Goal: Transaction & Acquisition: Purchase product/service

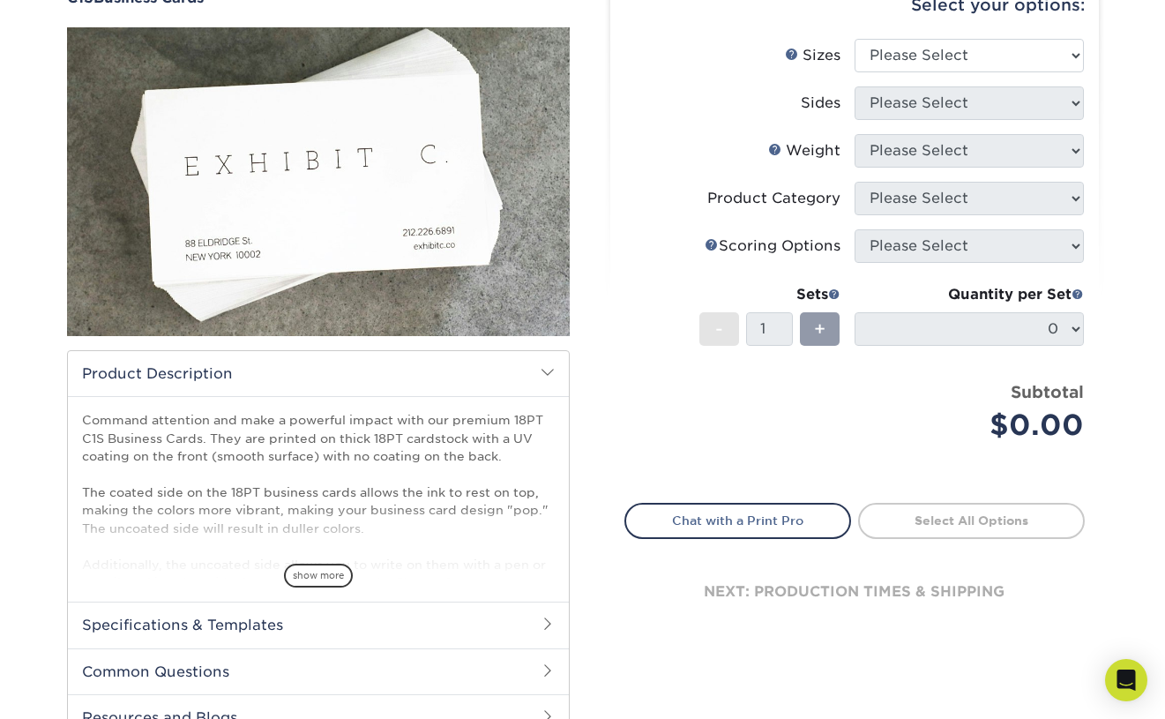
scroll to position [203, 0]
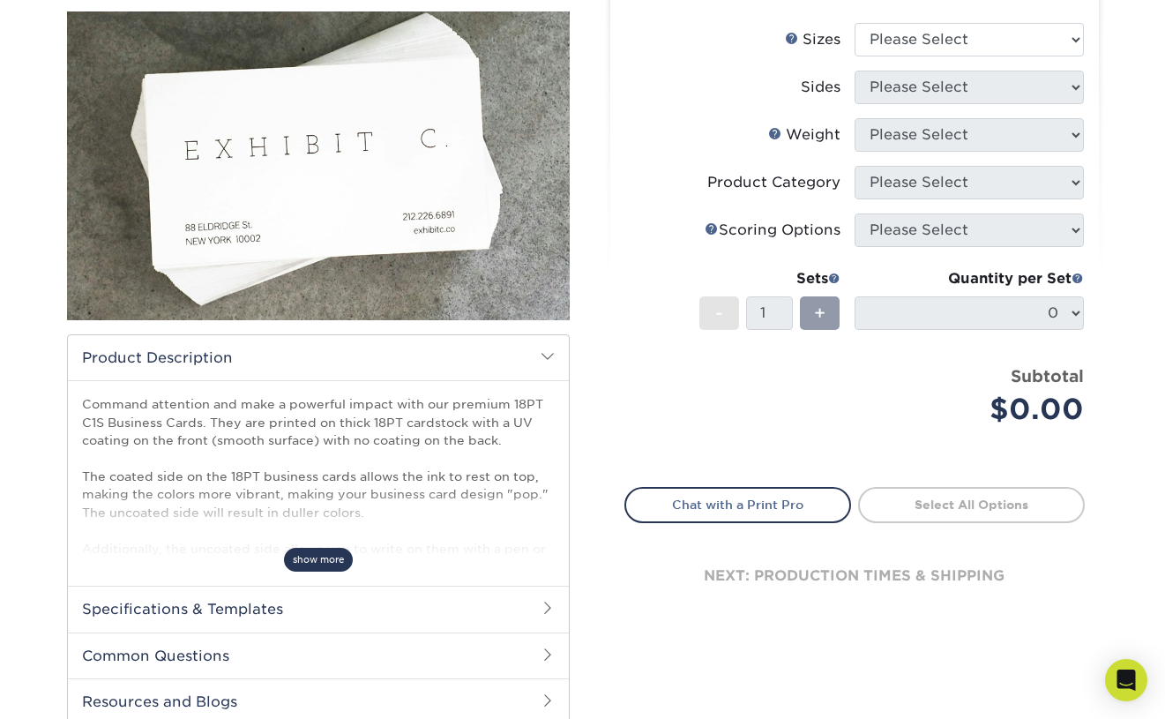
click at [324, 561] on span "show more" at bounding box center [318, 560] width 69 height 24
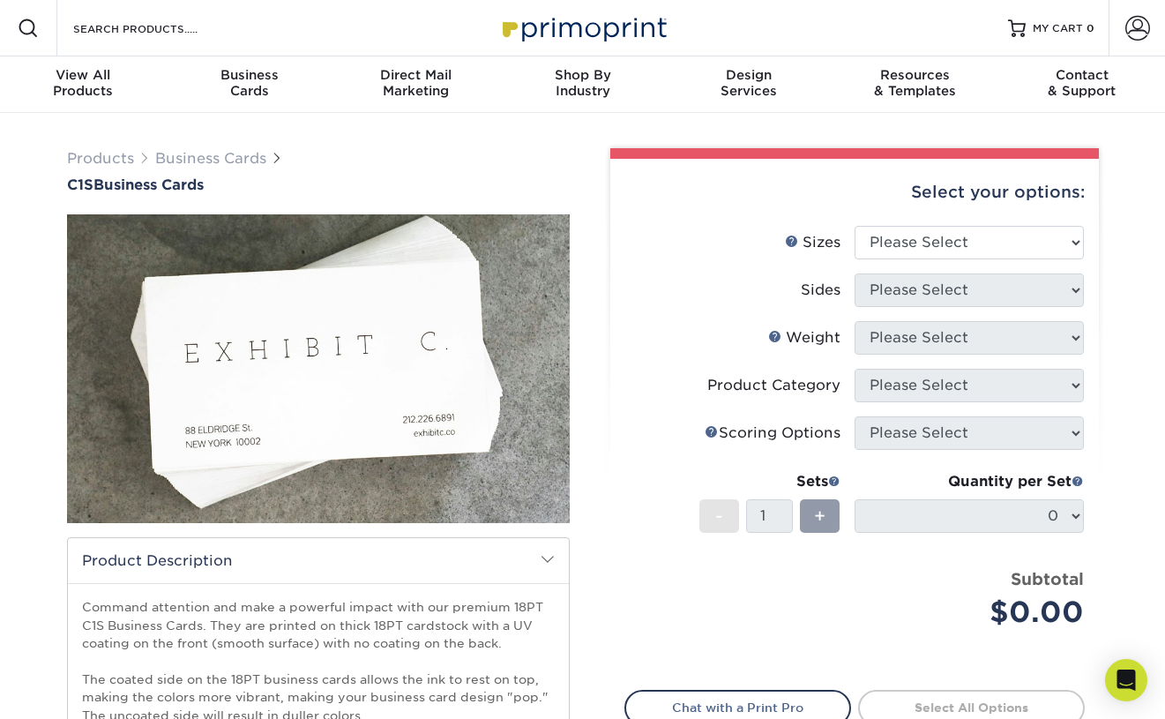
scroll to position [0, 0]
select select "2.00x3.50"
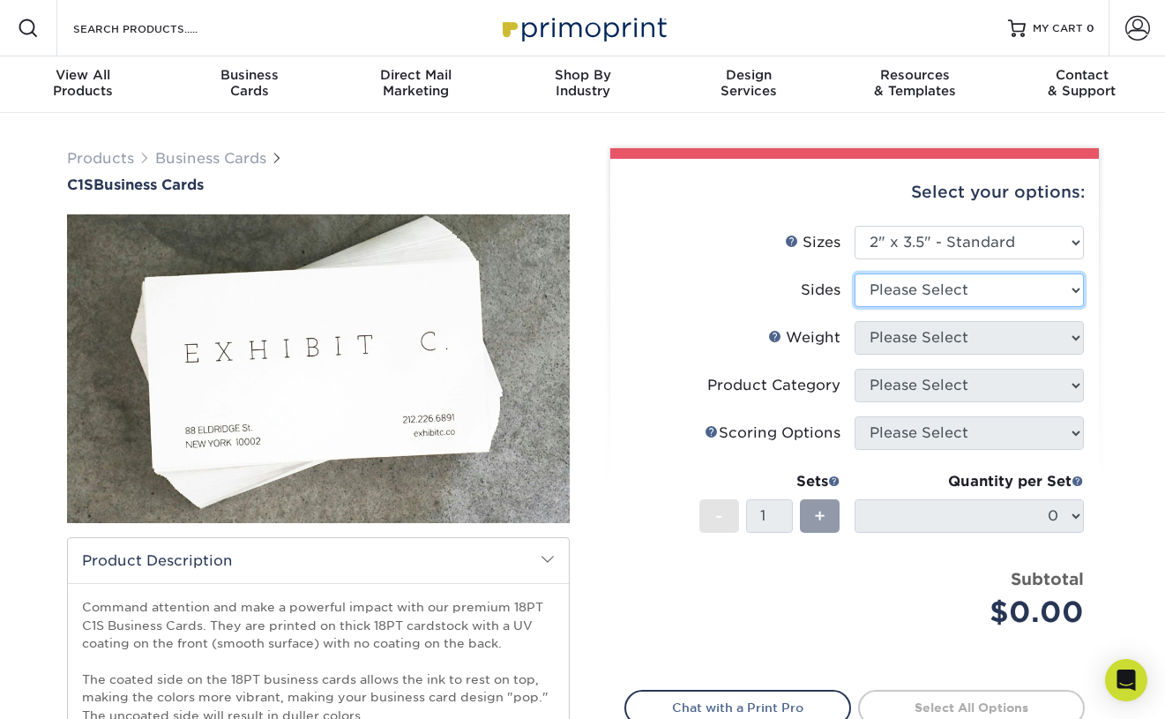
select select "32d3c223-f82c-492b-b915-ba065a00862f"
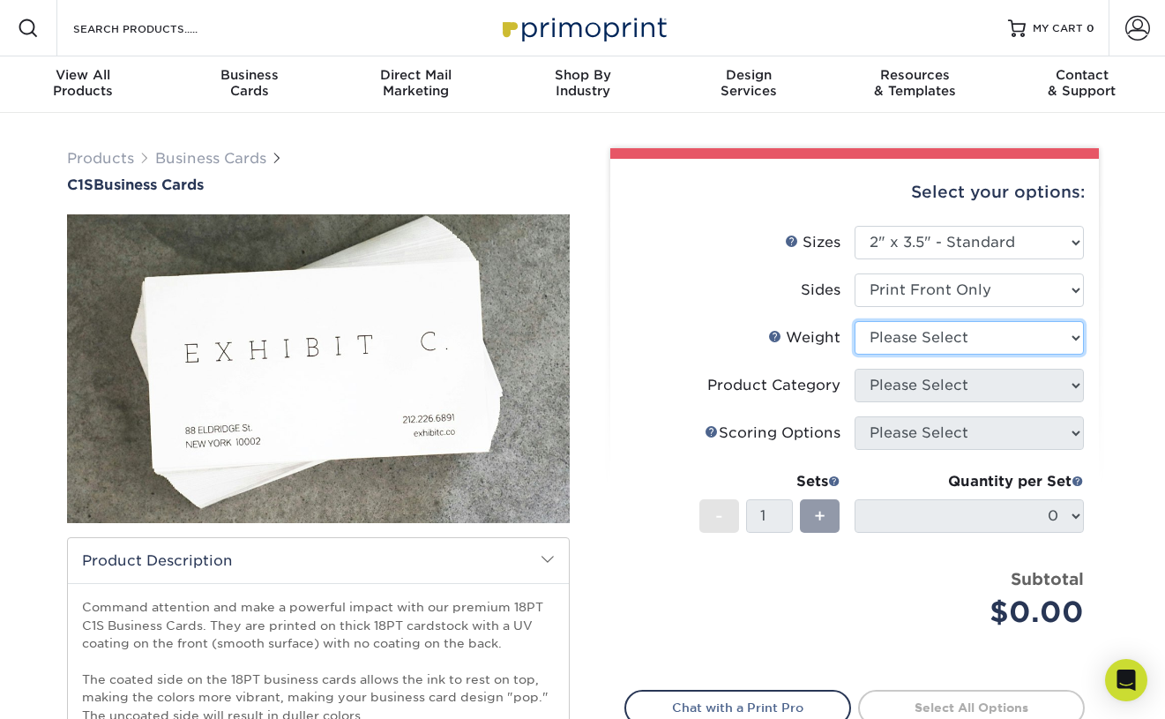
select select "18PTC1S"
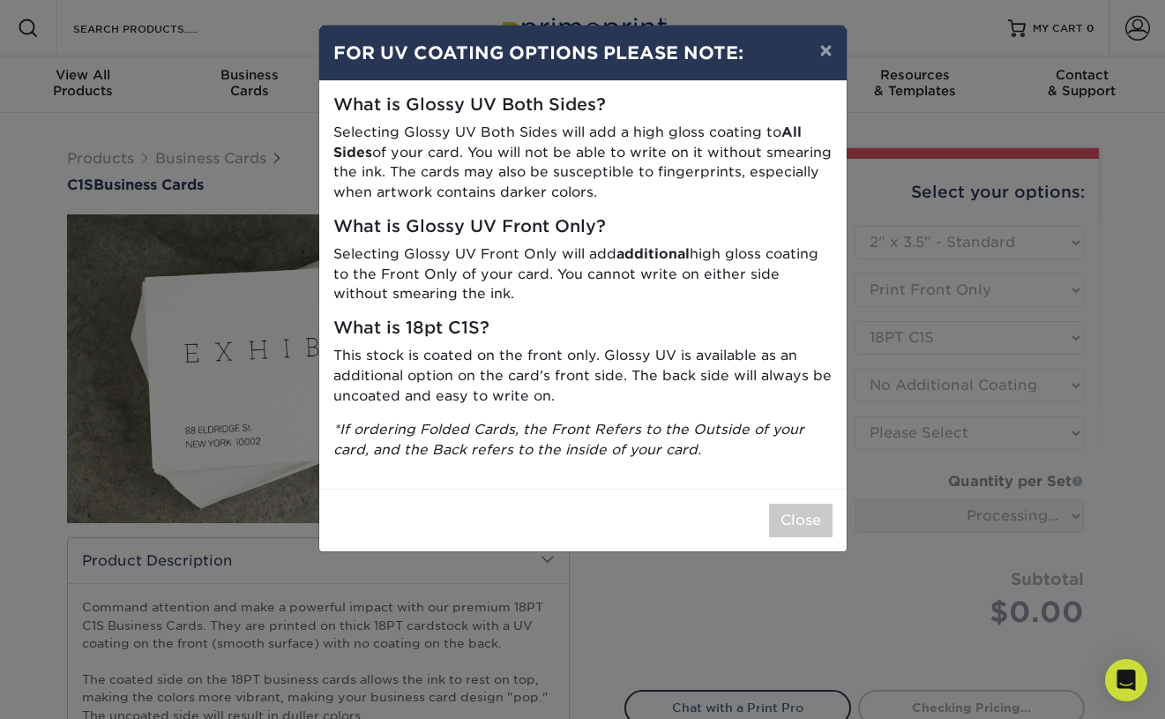
click at [888, 432] on div "× FOR UV COATING OPTIONS PLEASE NOTE: What is Glossy UV Both Sides? Selecting G…" at bounding box center [582, 359] width 1165 height 719
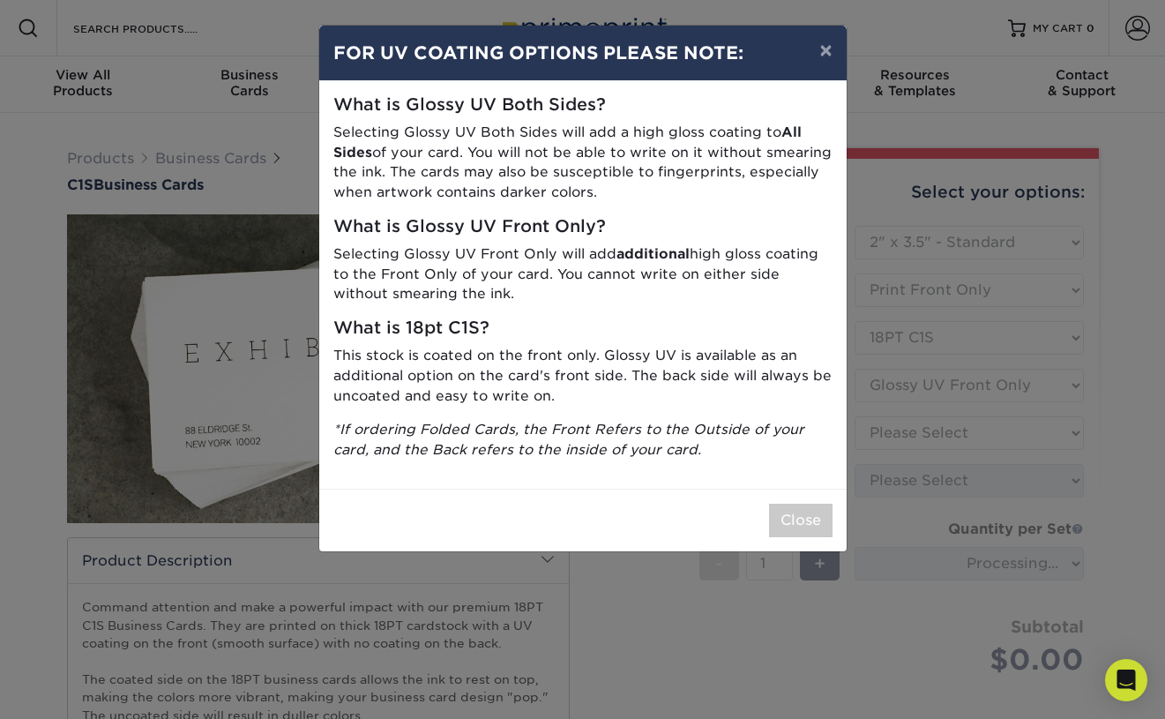
click at [917, 385] on div "× FOR UV COATING OPTIONS PLEASE NOTE: What is Glossy UV Both Sides? Selecting G…" at bounding box center [582, 359] width 1165 height 719
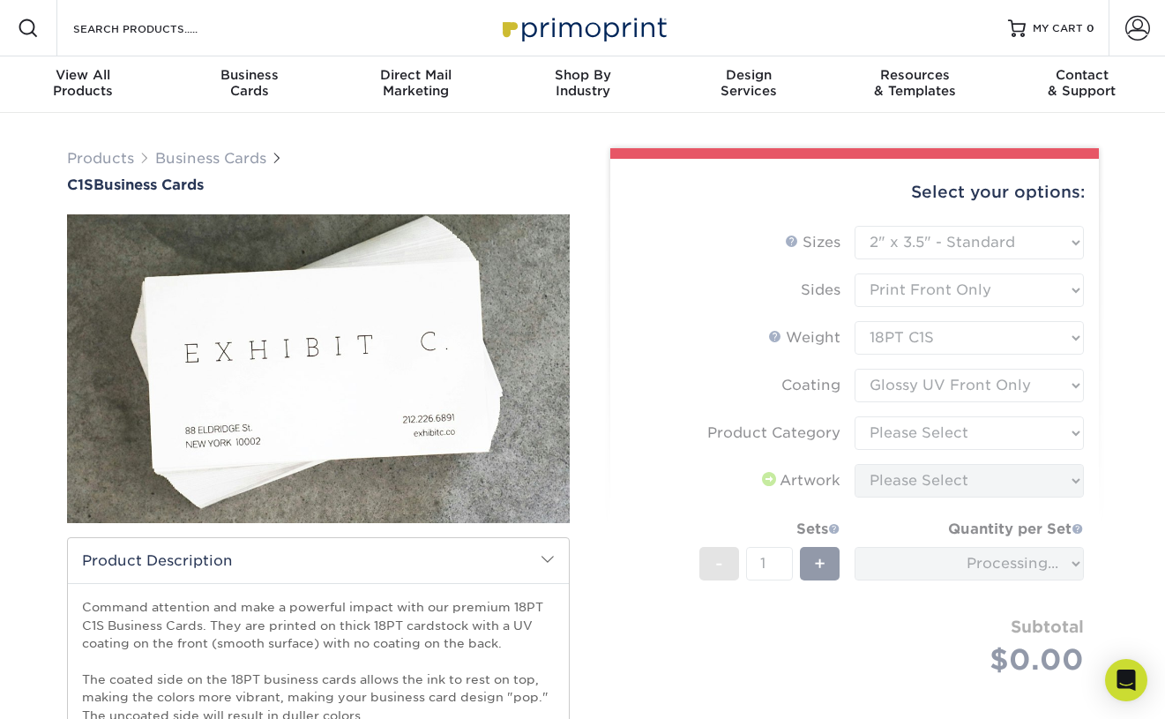
click at [917, 385] on form "Sizes Help Sizes Please Select 2" x 3.5" - Standard 2.125" x 3.375" - European …" at bounding box center [854, 471] width 460 height 491
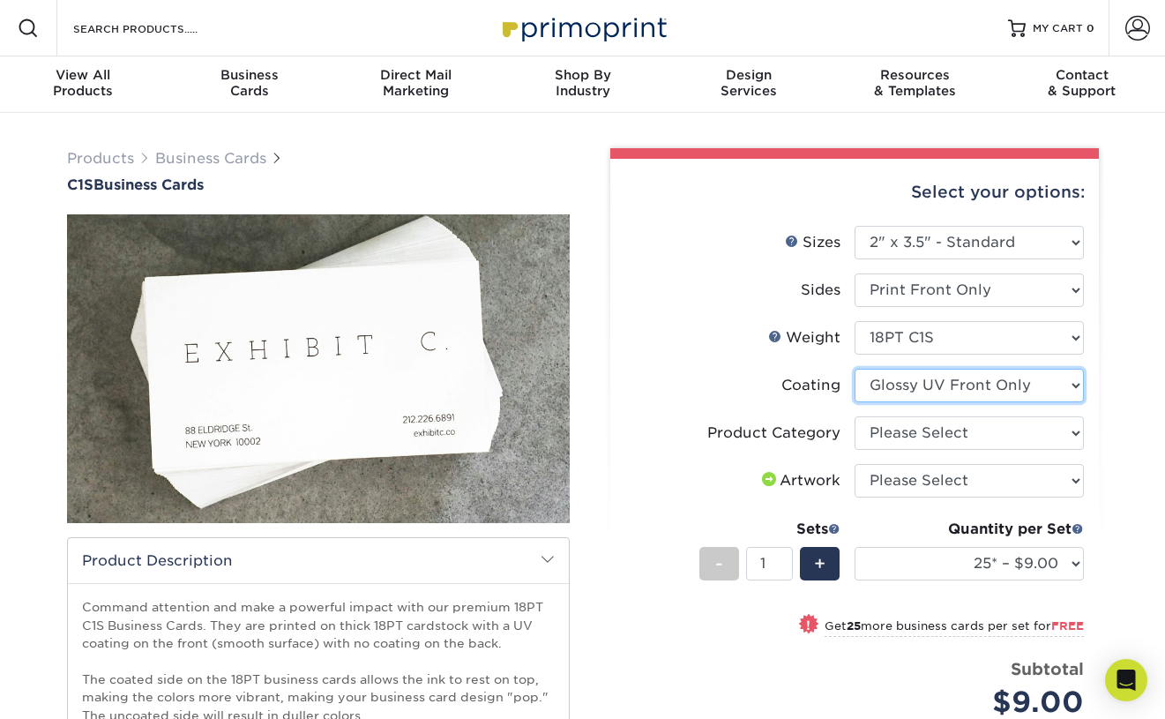
select select "3e7618de-abca-4bda-9f97-8b9129e913d8"
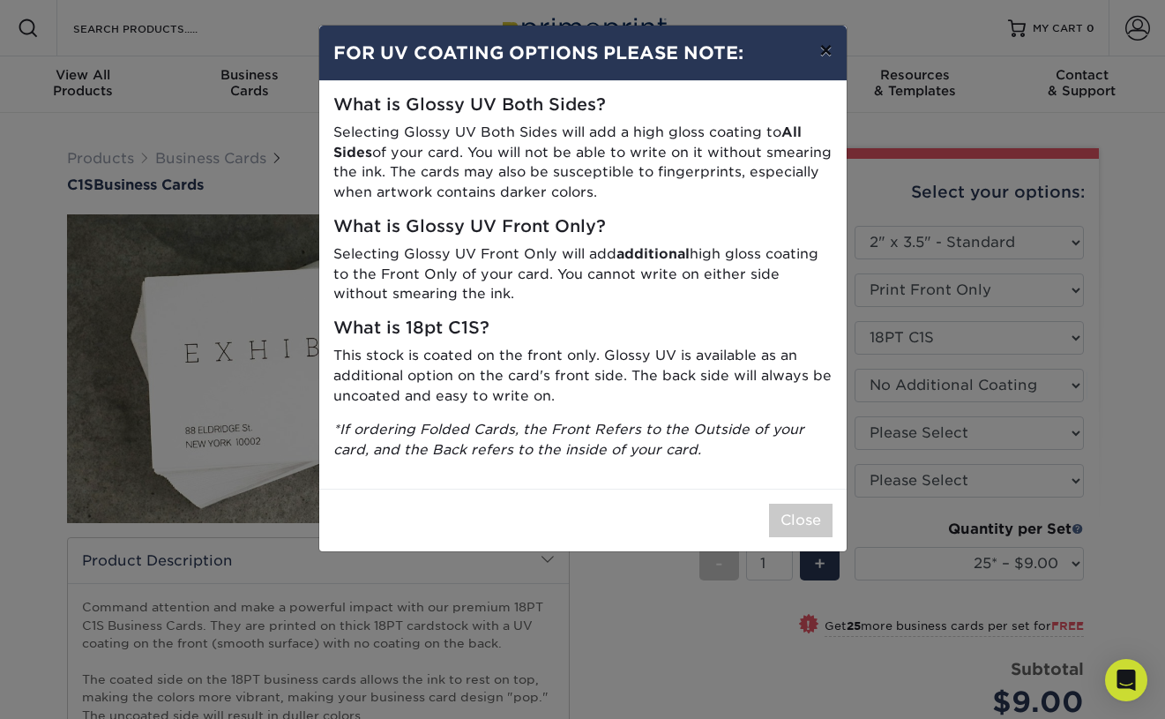
click at [831, 51] on button "×" at bounding box center [825, 50] width 41 height 49
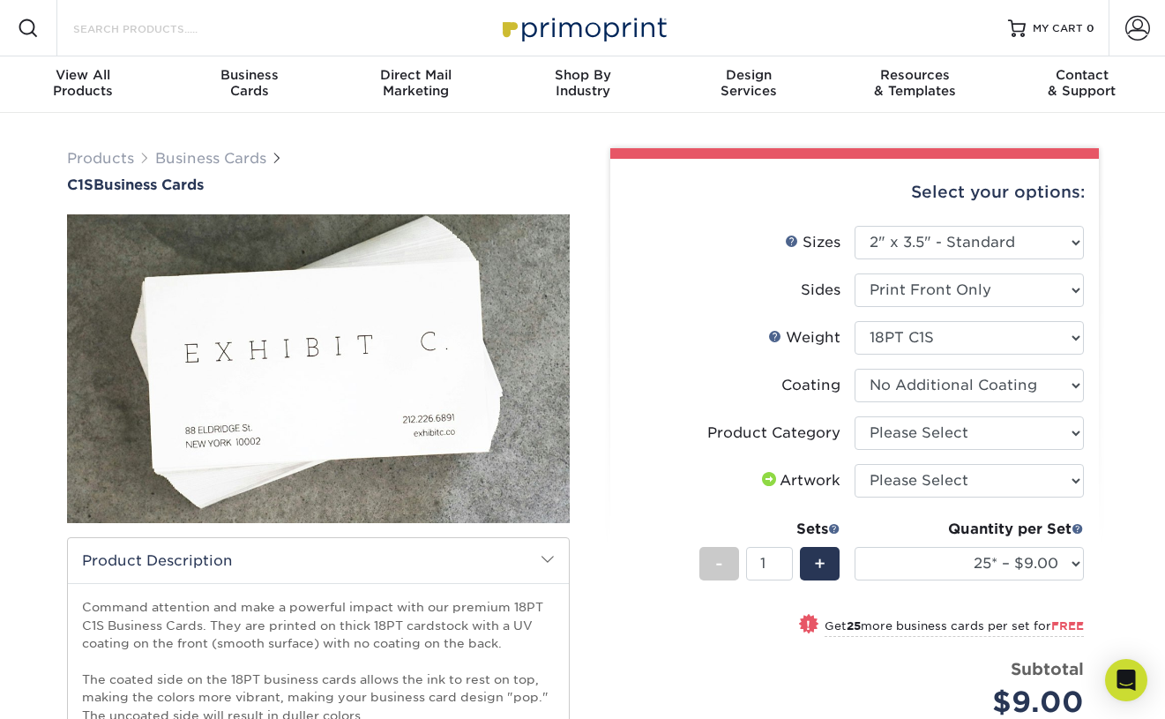
click at [162, 34] on input "Search Products" at bounding box center [157, 28] width 172 height 21
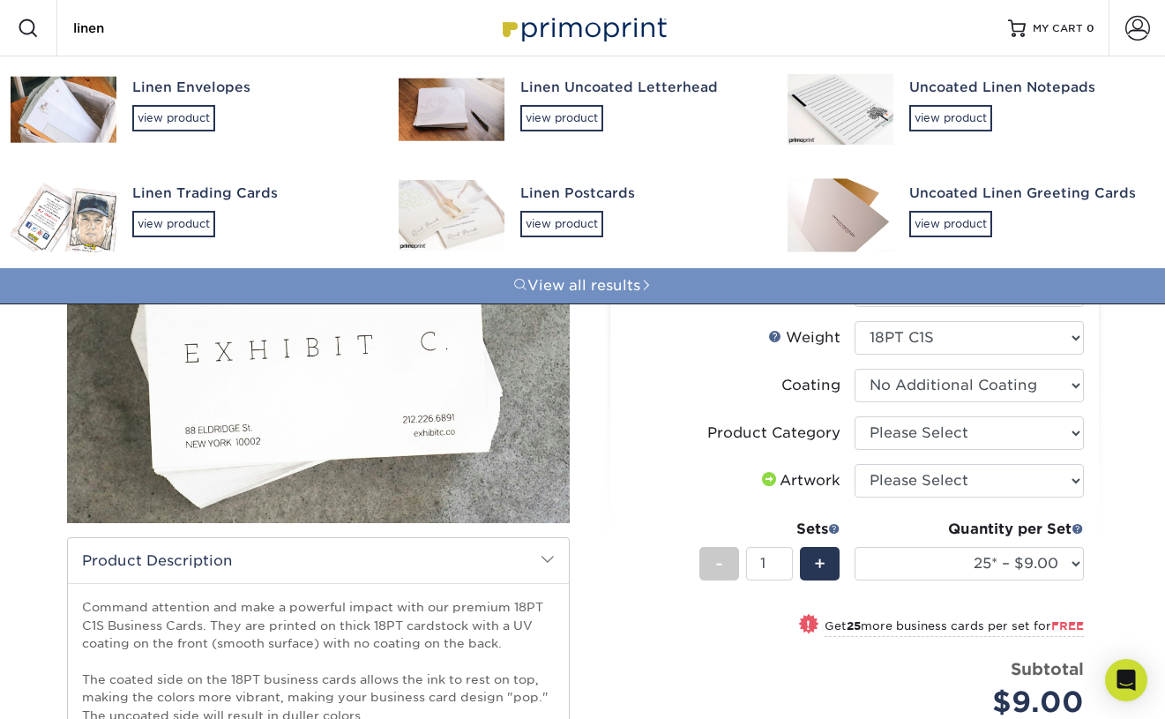
type input "linen"
click at [532, 278] on link "View all results" at bounding box center [582, 285] width 1165 height 35
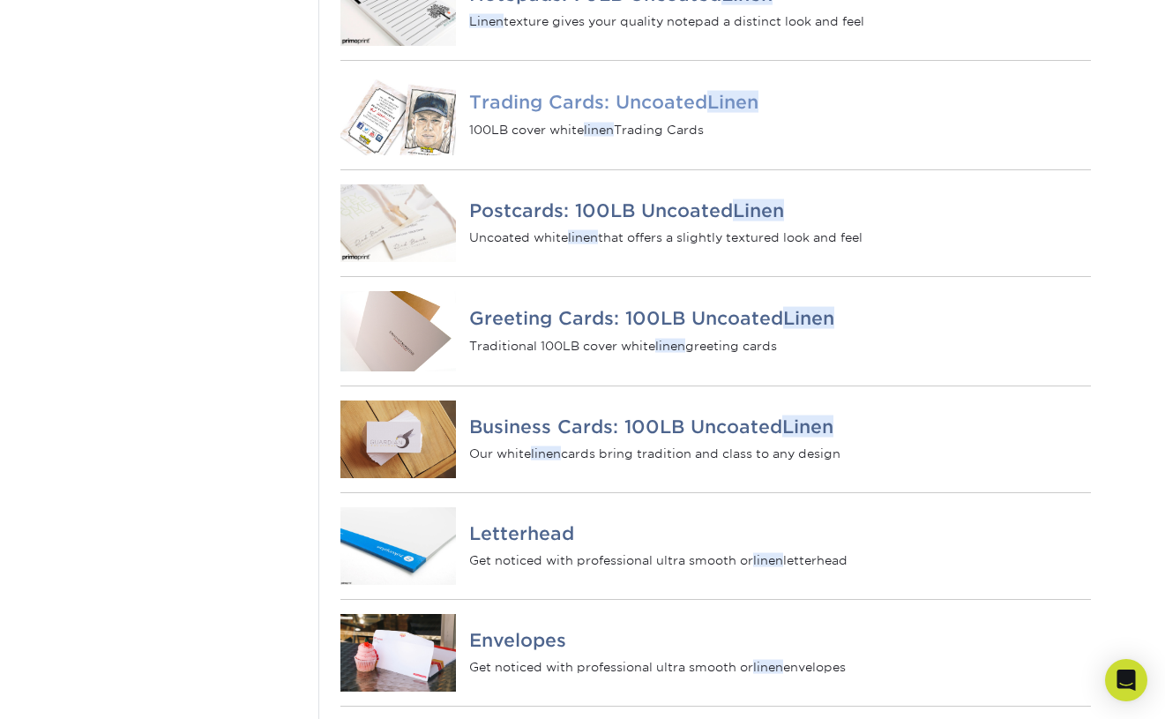
scroll to position [606, 0]
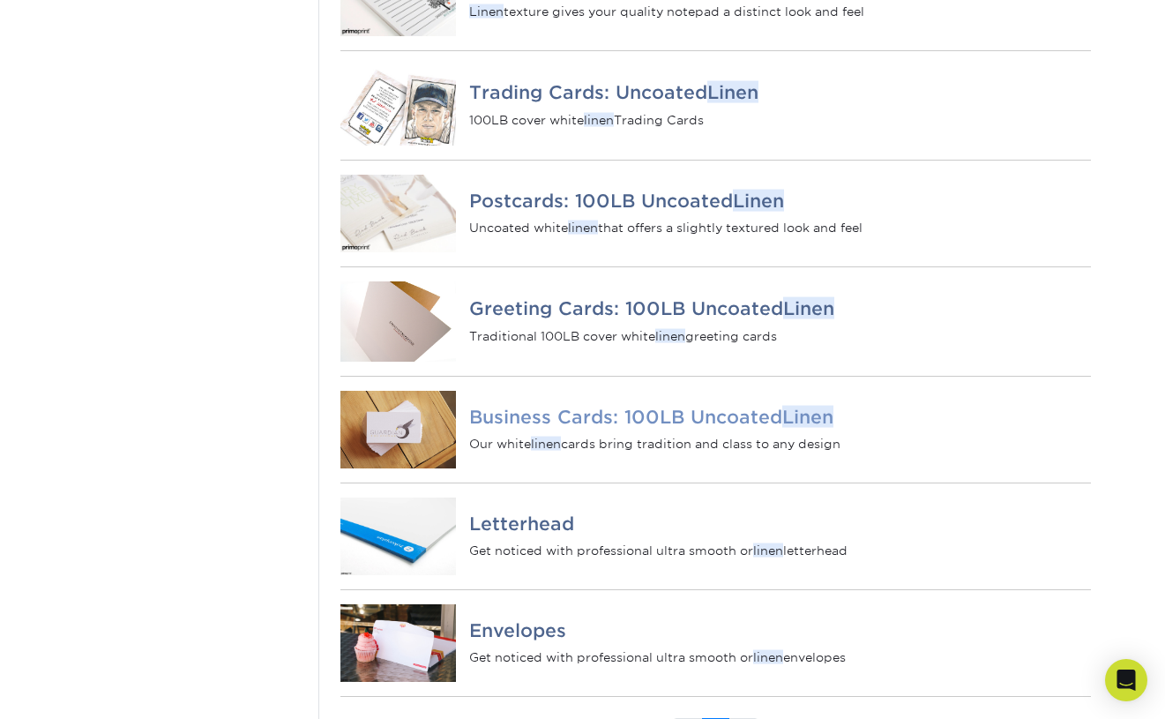
click at [547, 427] on h4 "Business Cards: 100LB Uncoated Linen" at bounding box center [779, 416] width 621 height 21
